Goal: Transaction & Acquisition: Obtain resource

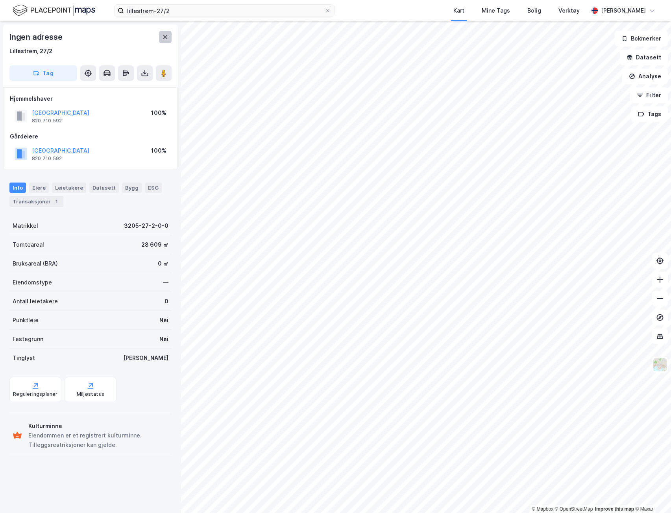
click at [160, 37] on button at bounding box center [165, 37] width 13 height 13
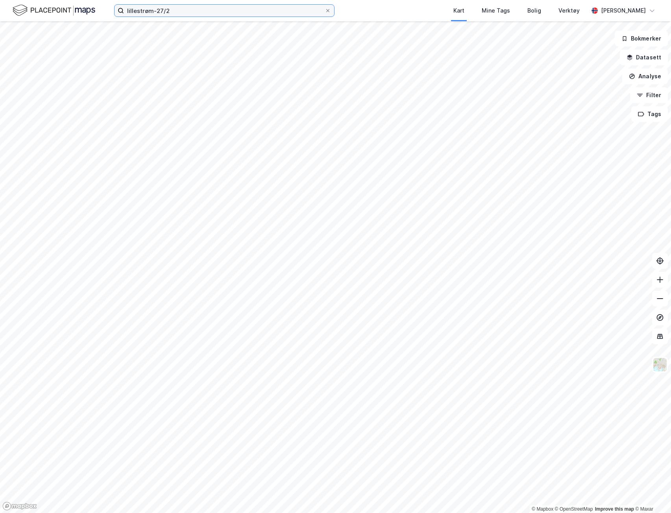
click at [184, 11] on input "lillestrøm-27/2" at bounding box center [224, 11] width 201 height 12
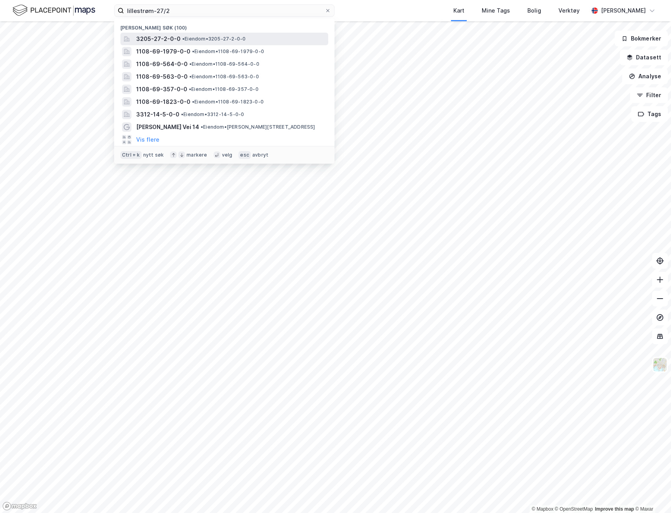
click at [184, 37] on span "•" at bounding box center [183, 39] width 2 height 6
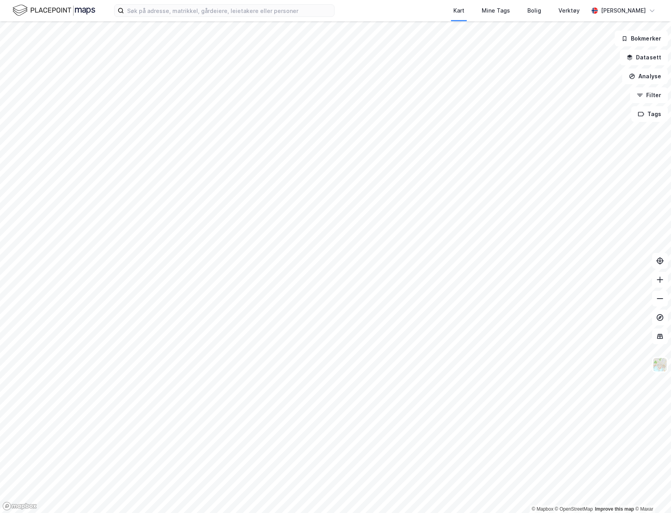
click at [252, 20] on div "Kart Mine Tags Bolig Verktøy [PERSON_NAME]" at bounding box center [335, 10] width 671 height 21
click at [248, 10] on input at bounding box center [229, 11] width 210 height 12
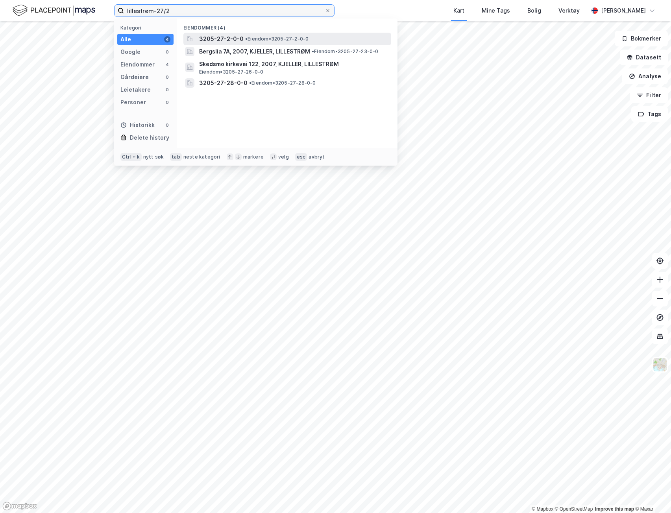
type input "lillestrøm-27/2"
click at [228, 38] on span "3205-27-2-0-0" at bounding box center [221, 38] width 44 height 9
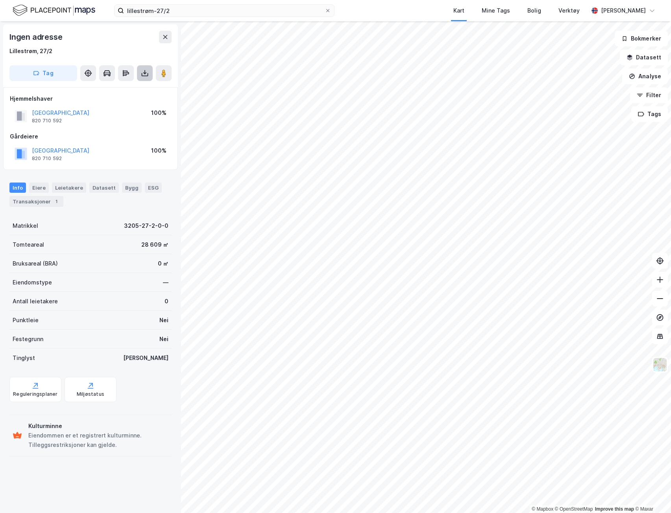
click at [146, 73] on icon at bounding box center [145, 73] width 8 height 8
click at [134, 90] on div "Last ned grunnbok" at bounding box center [111, 89] width 84 height 13
